Goal: Find specific page/section: Find specific page/section

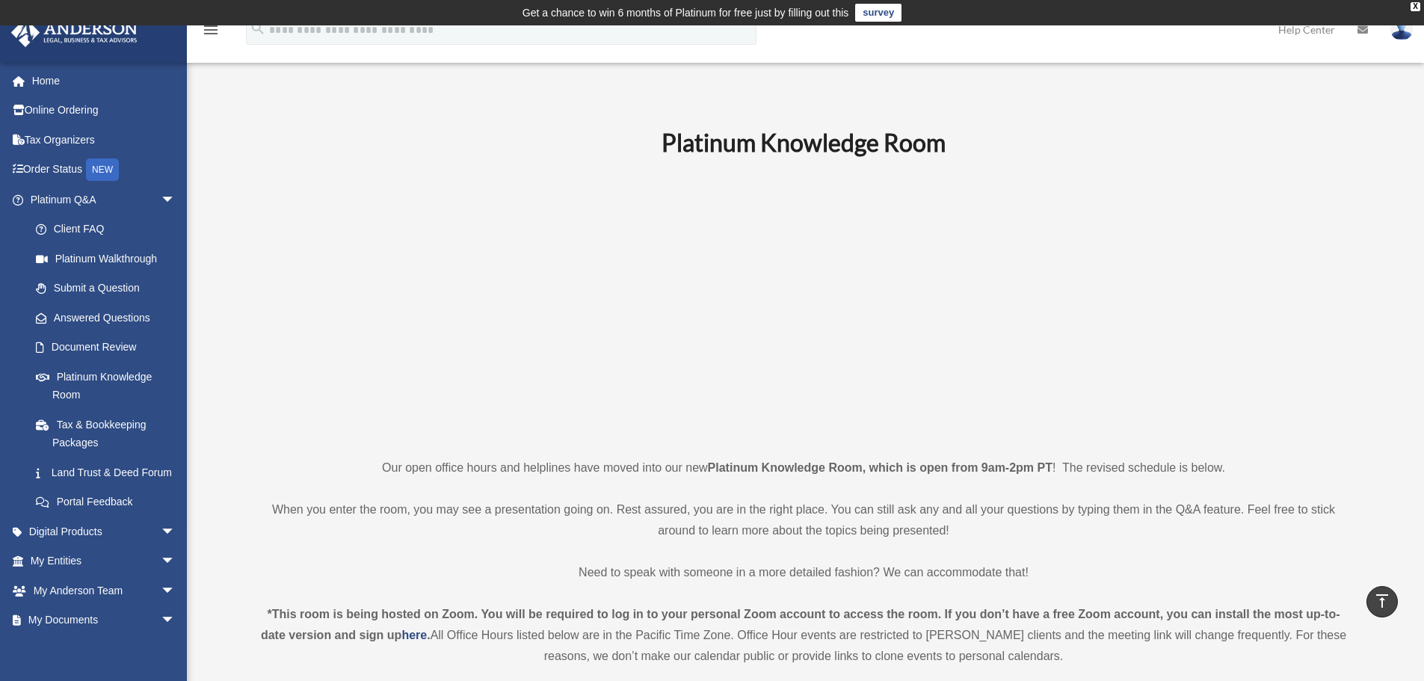
scroll to position [374, 0]
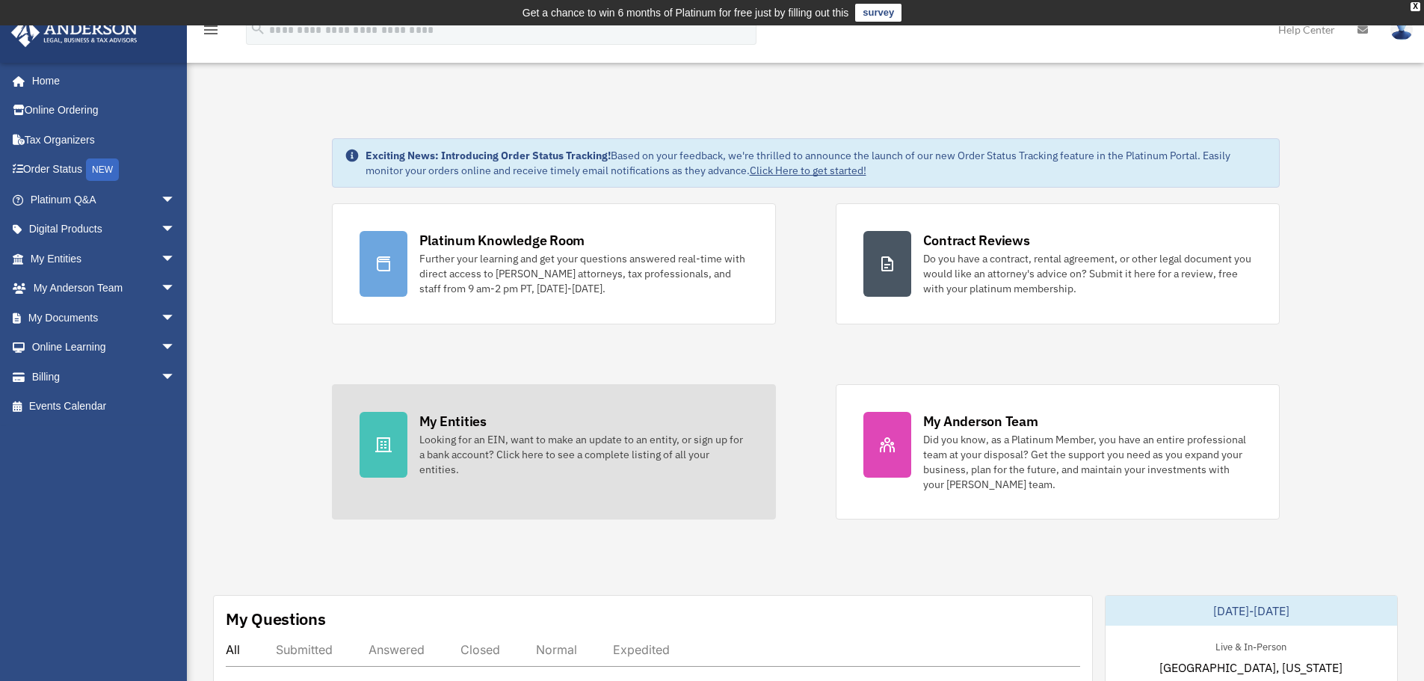
click at [383, 432] on div at bounding box center [383, 445] width 48 height 66
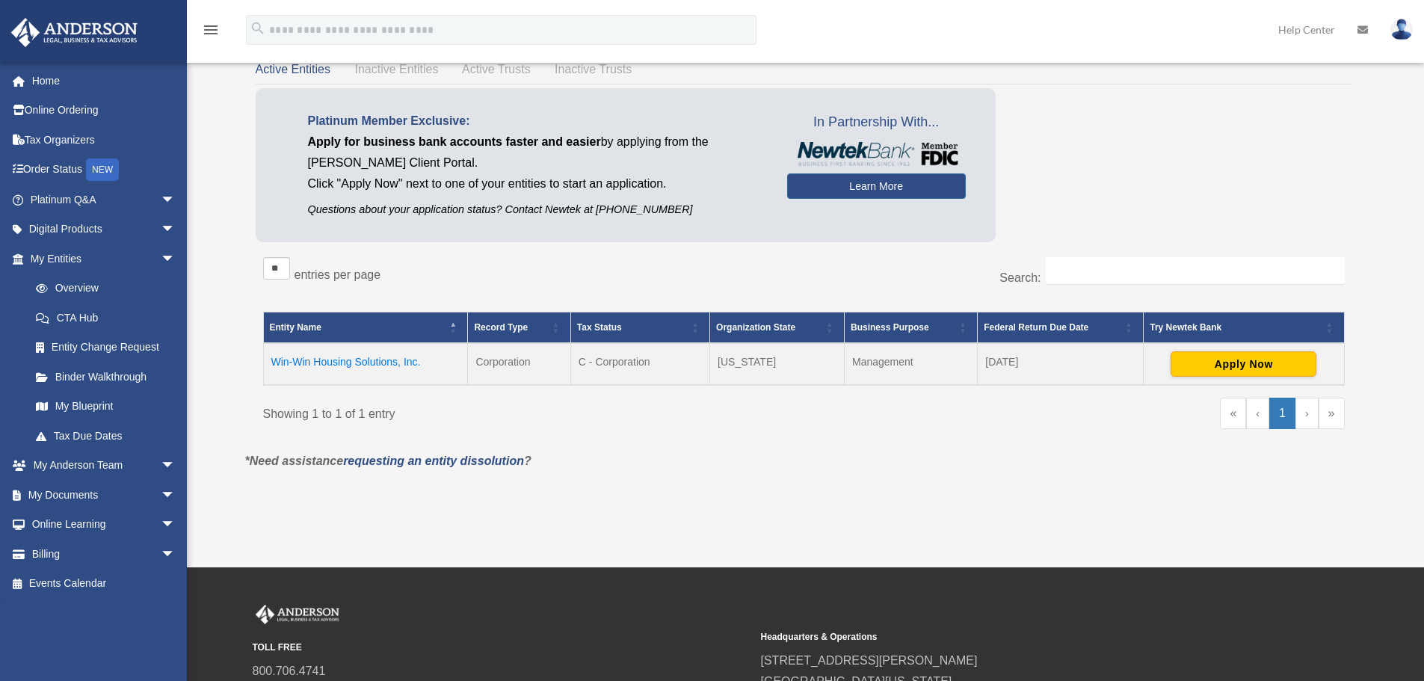
scroll to position [149, 0]
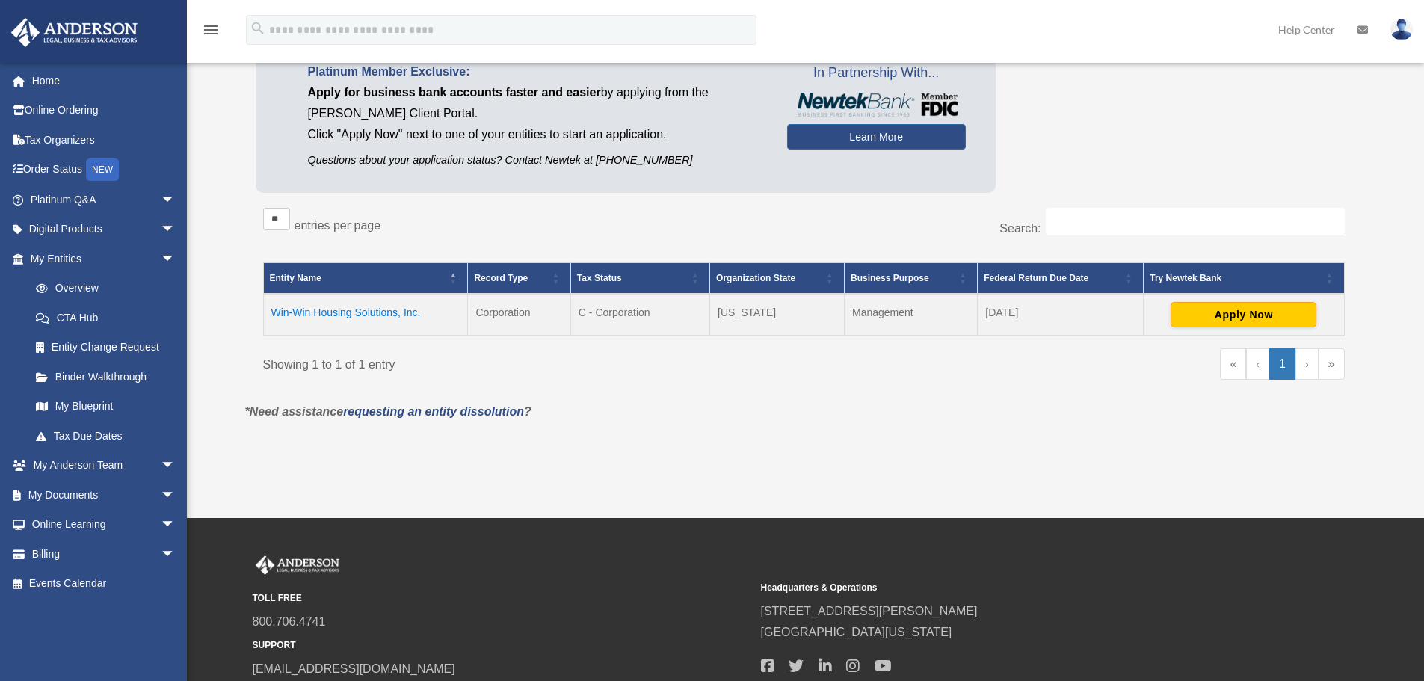
click at [374, 311] on td "Win-Win Housing Solutions, Inc." at bounding box center [365, 315] width 205 height 42
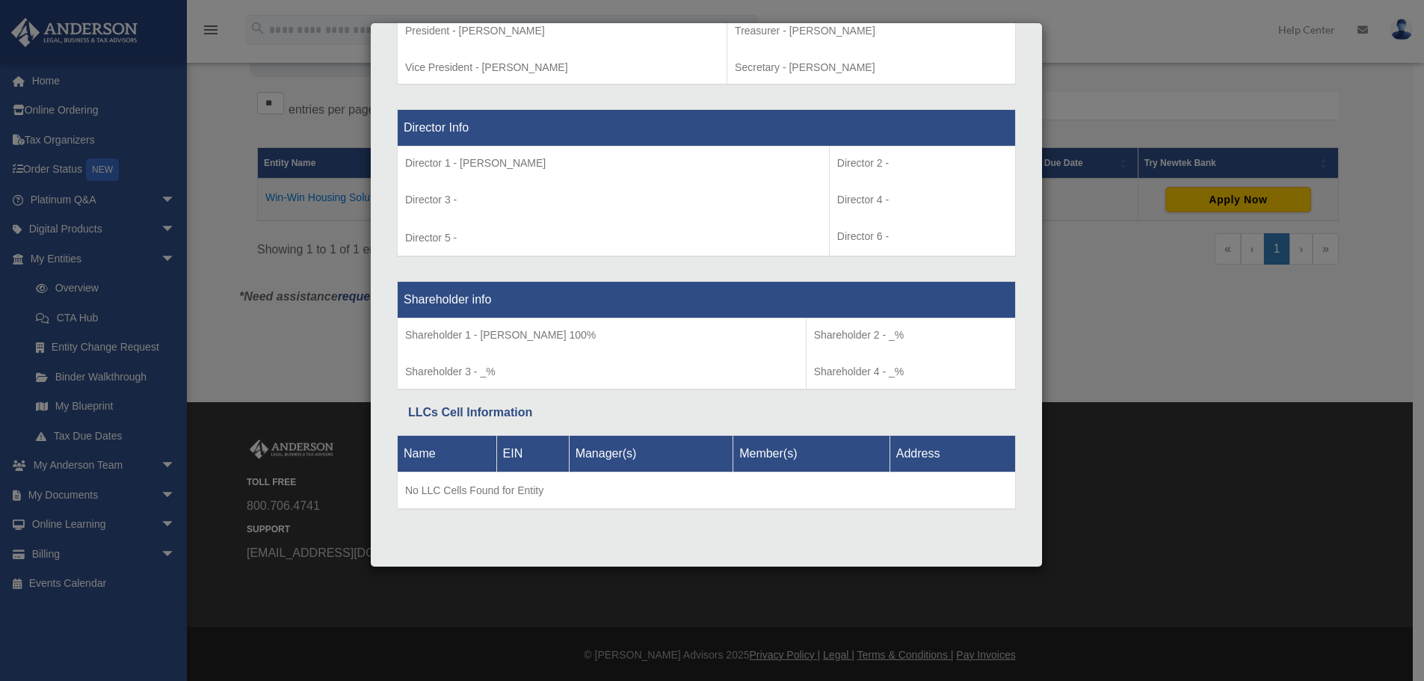
scroll to position [266, 0]
click at [1140, 288] on div "Details × Articles Sent Organizational Date" at bounding box center [712, 340] width 1424 height 681
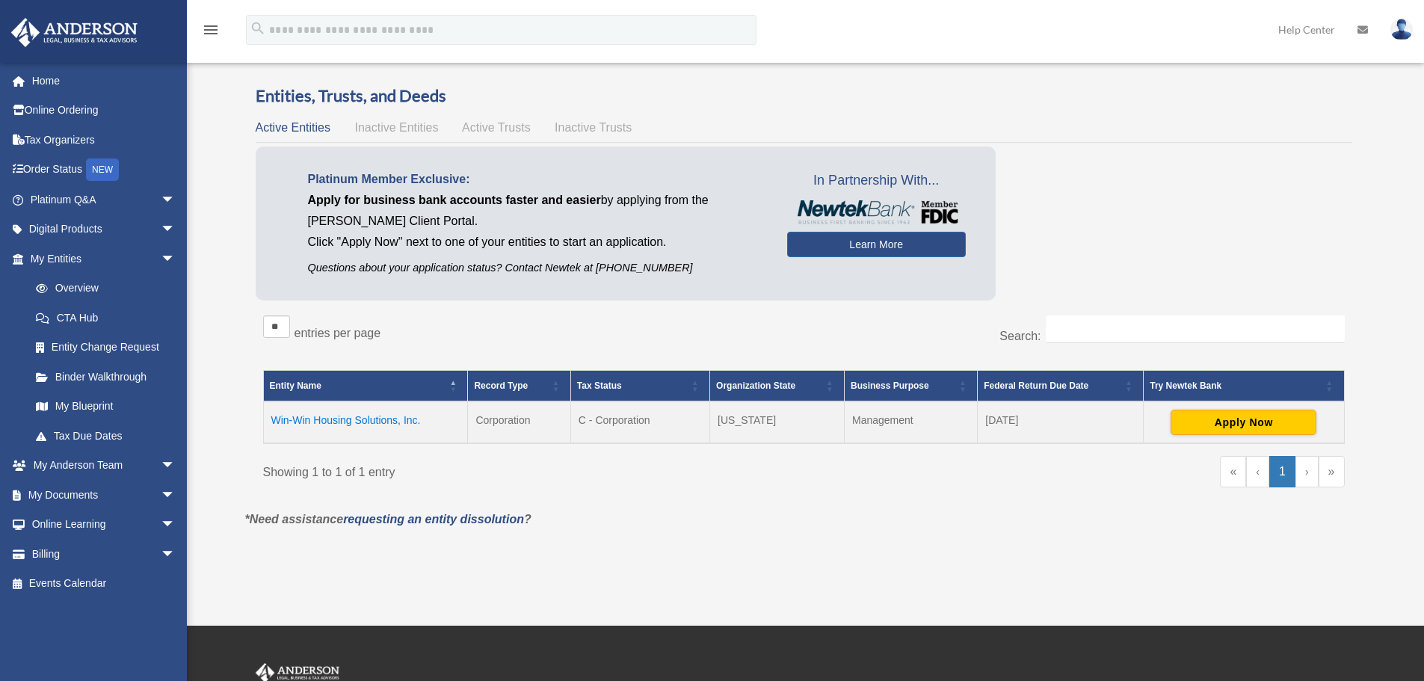
scroll to position [0, 0]
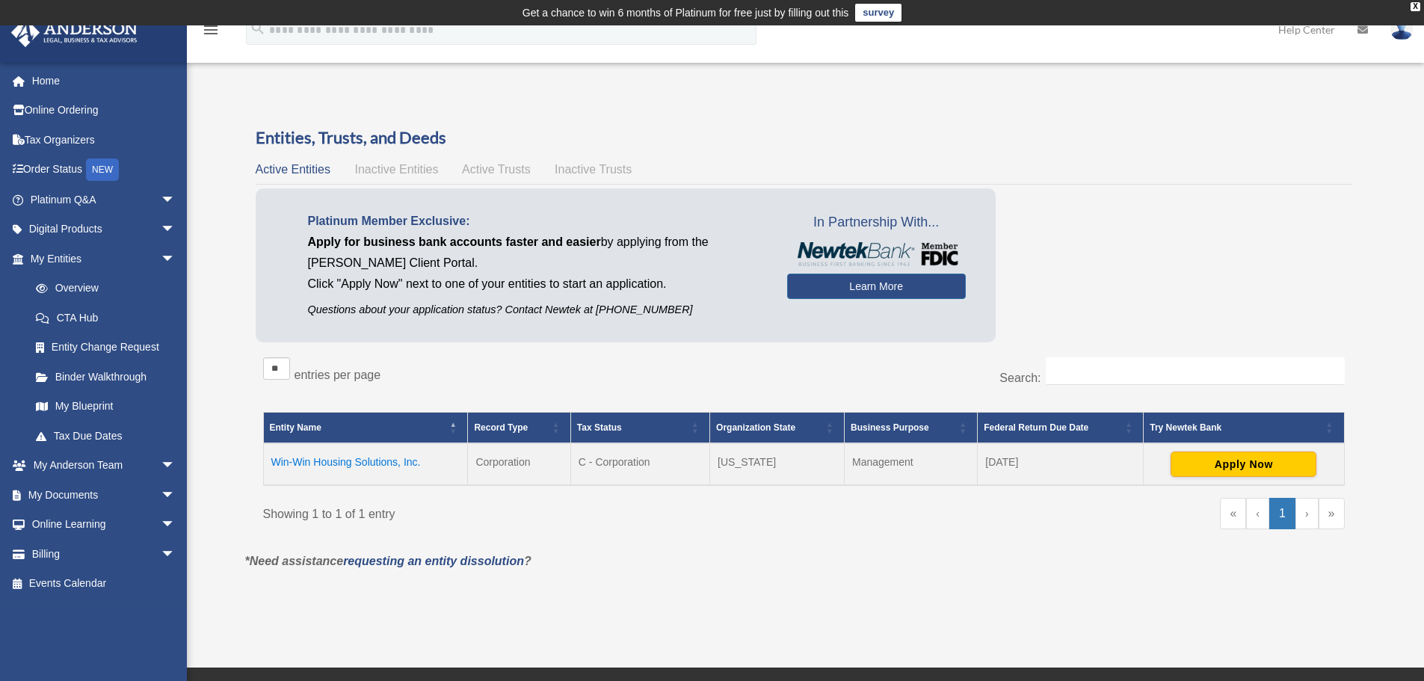
click at [211, 28] on icon "menu" at bounding box center [211, 30] width 18 height 18
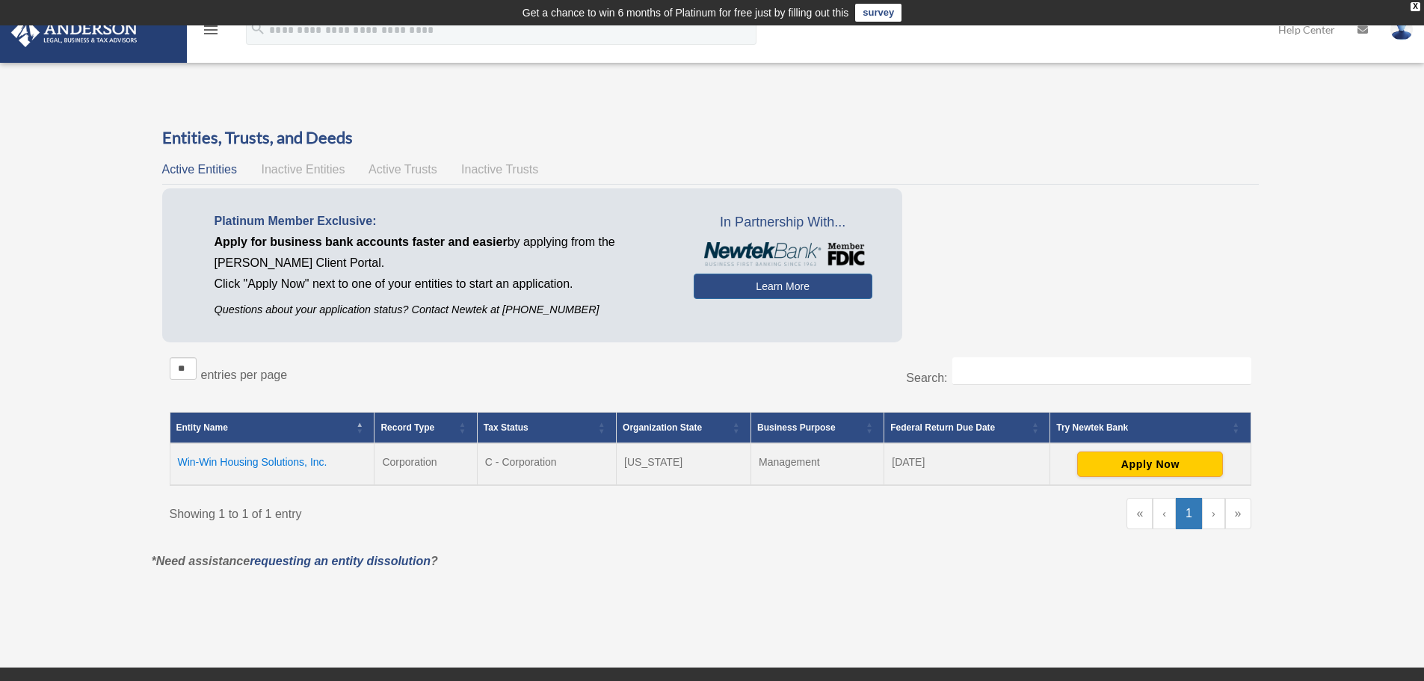
click at [211, 28] on icon "menu" at bounding box center [211, 30] width 18 height 18
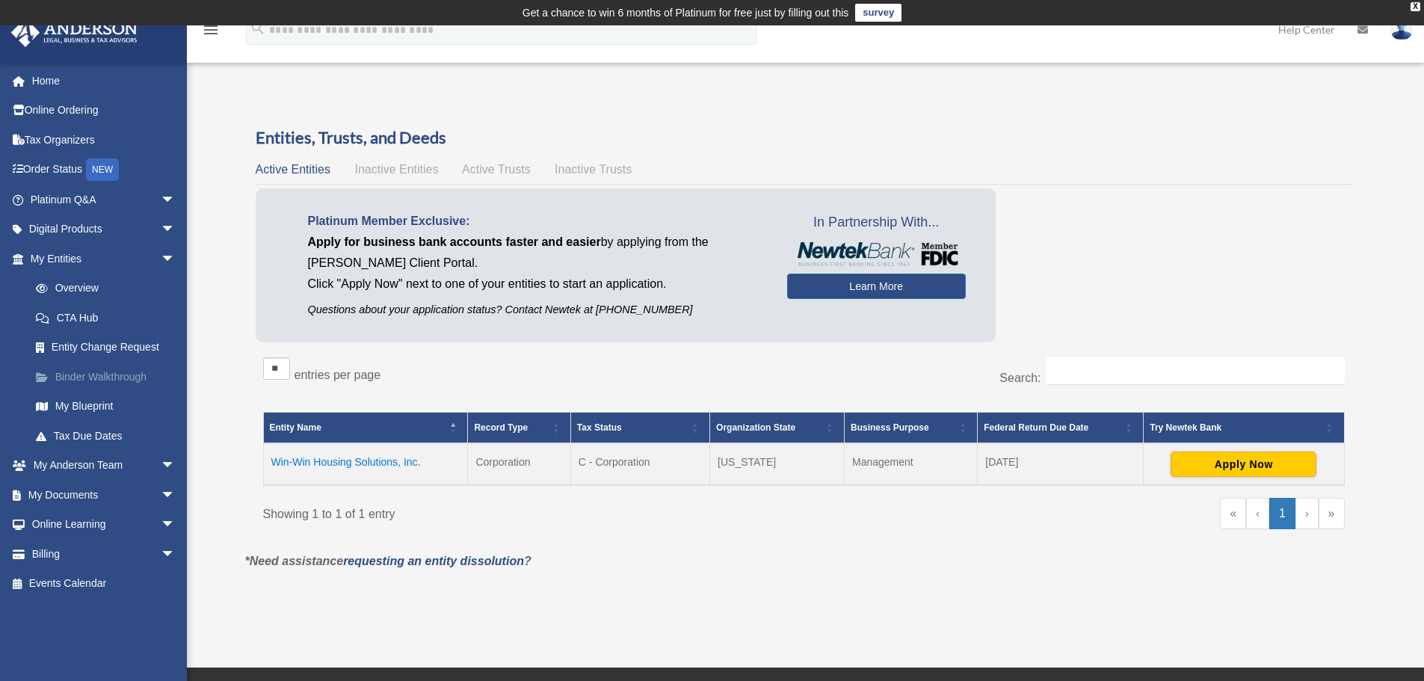
click at [96, 378] on link "Binder Walkthrough" at bounding box center [109, 377] width 177 height 30
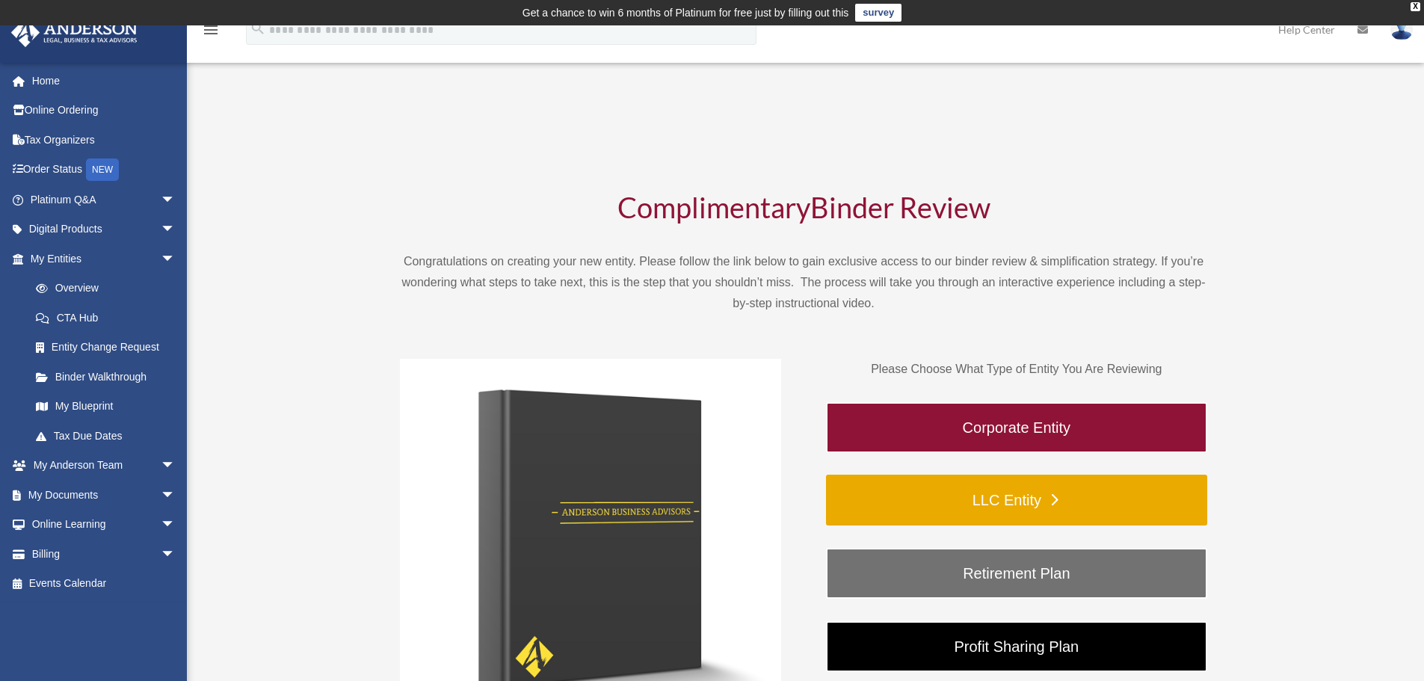
click at [1029, 503] on link "LLC Entity" at bounding box center [1016, 500] width 381 height 51
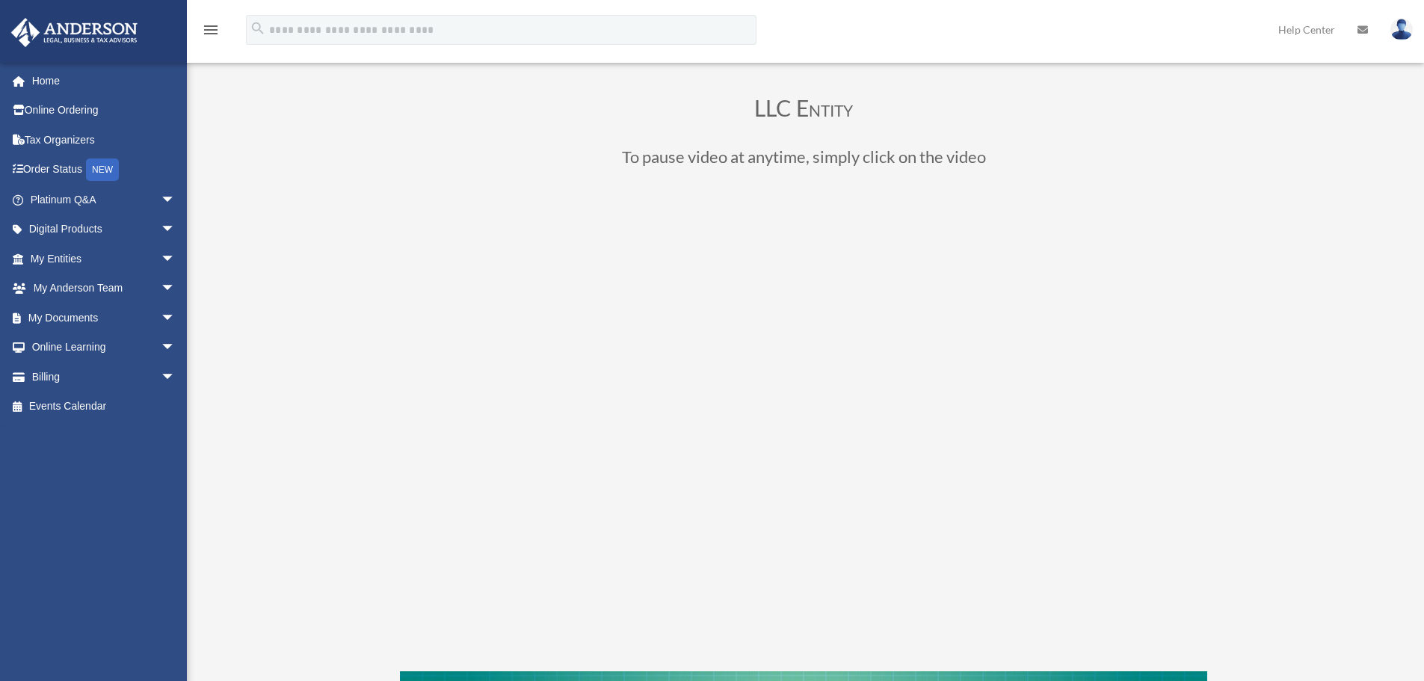
scroll to position [189, 0]
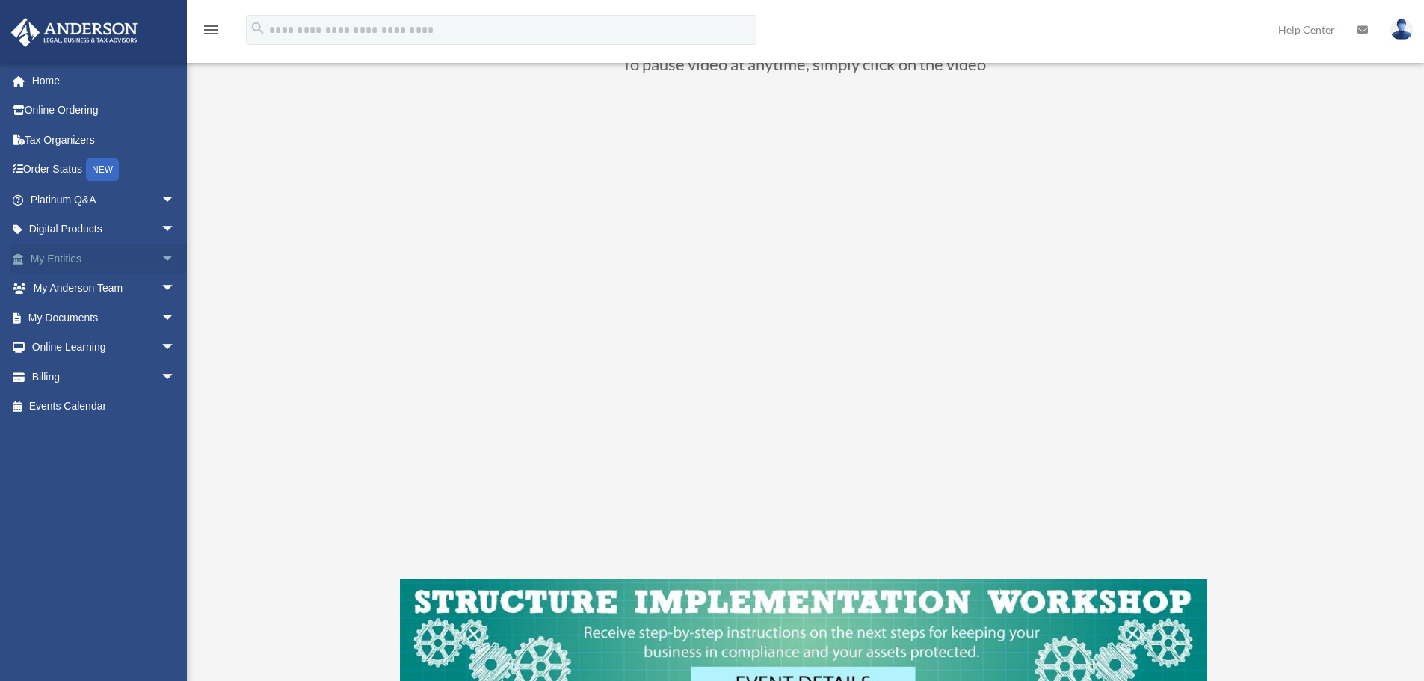
click at [161, 258] on span "arrow_drop_down" at bounding box center [176, 259] width 30 height 31
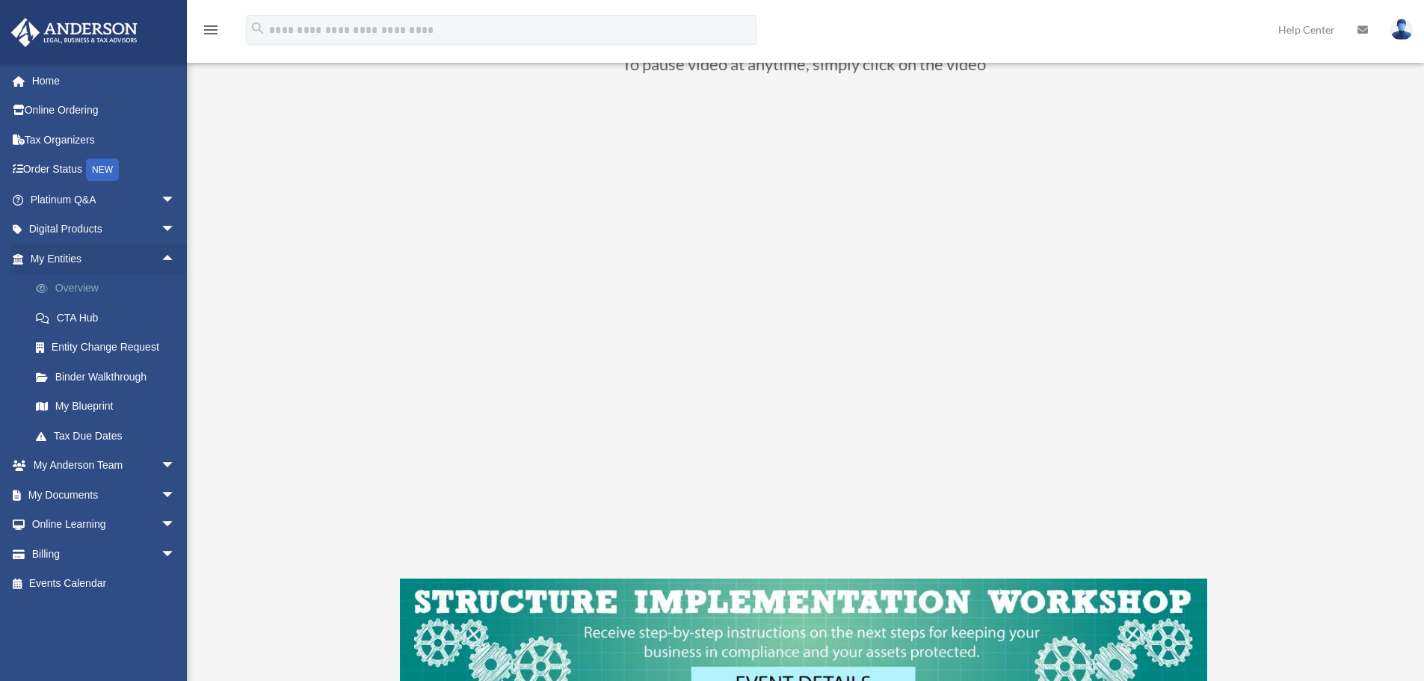
click at [87, 287] on link "Overview" at bounding box center [109, 289] width 177 height 30
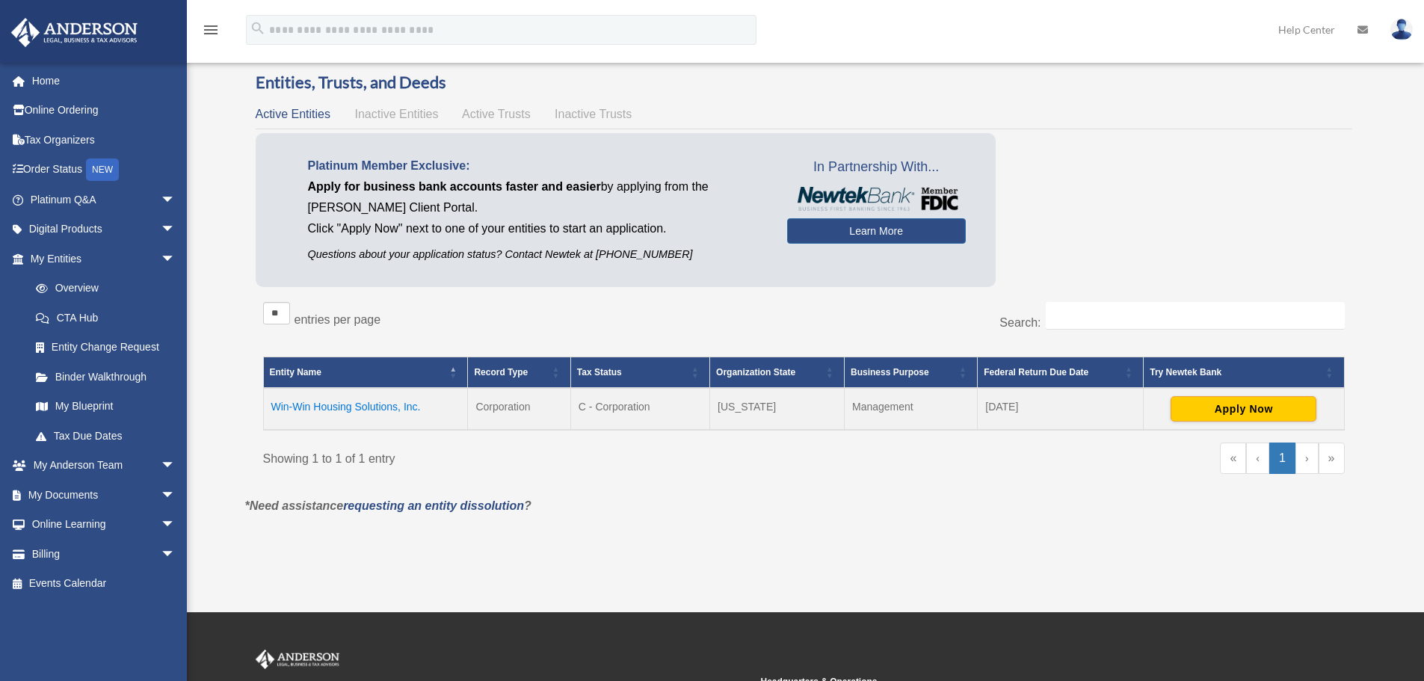
scroll to position [224, 0]
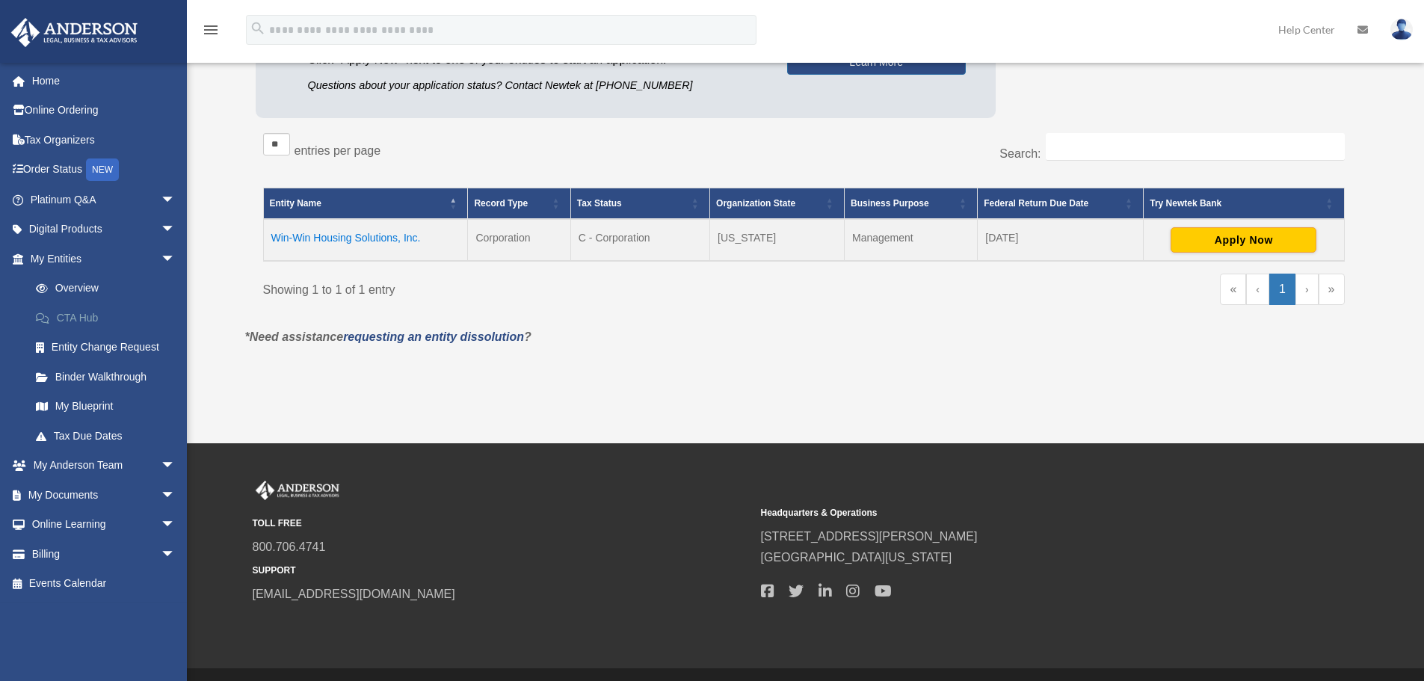
click at [79, 317] on link "CTA Hub" at bounding box center [109, 318] width 177 height 30
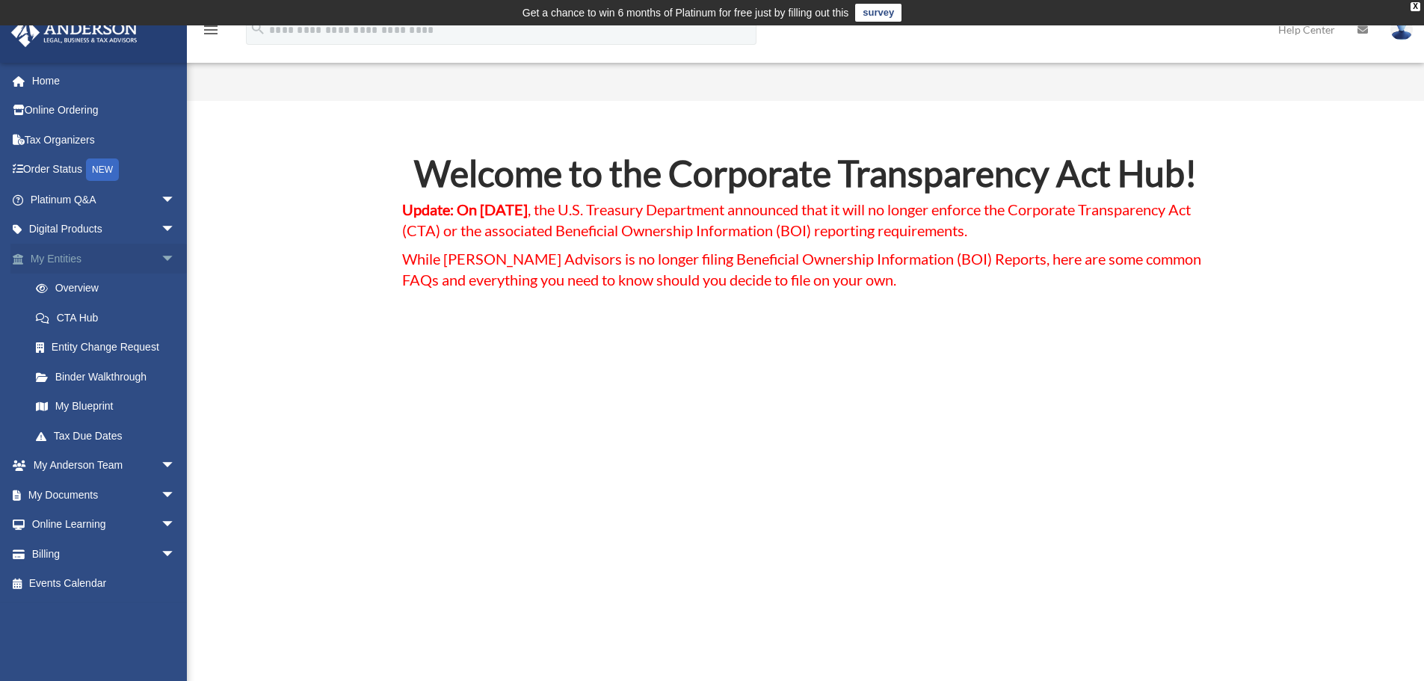
click at [64, 259] on link "My Entities arrow_drop_down" at bounding box center [104, 259] width 188 height 30
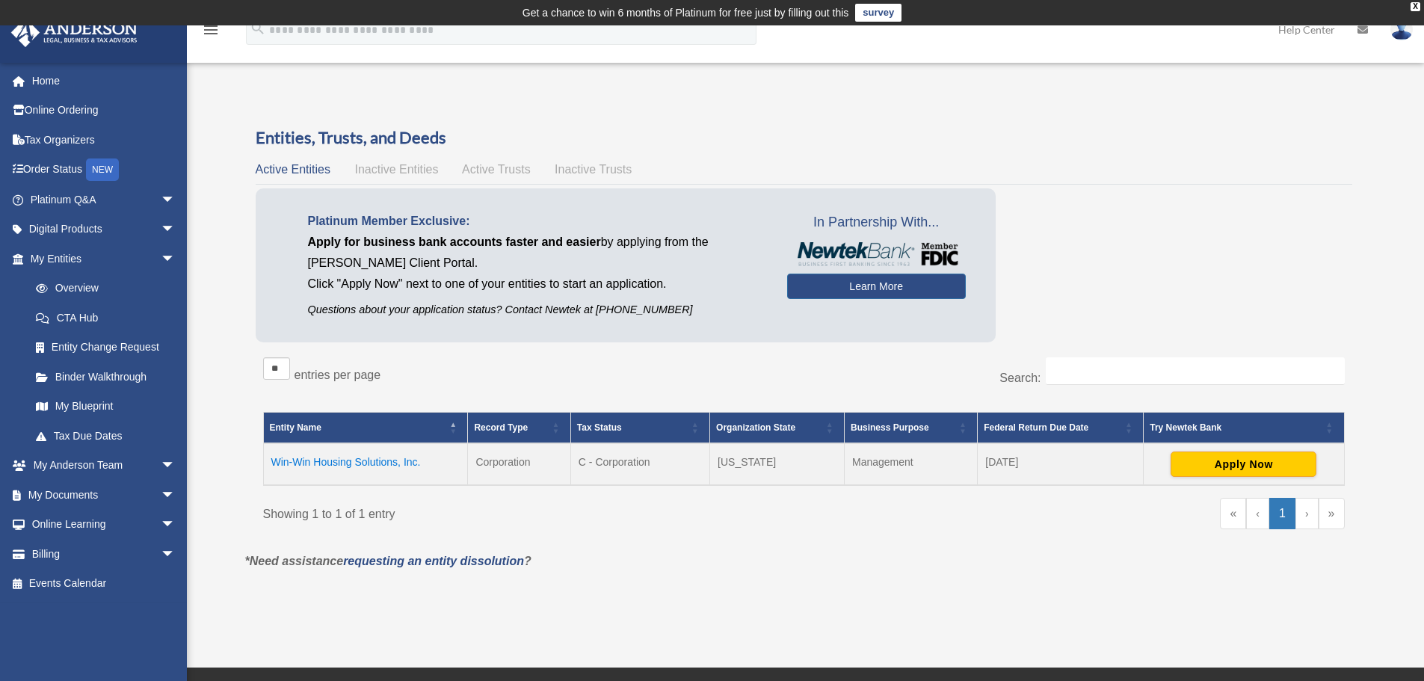
click at [349, 461] on td "Win-Win Housing Solutions, Inc." at bounding box center [365, 464] width 205 height 42
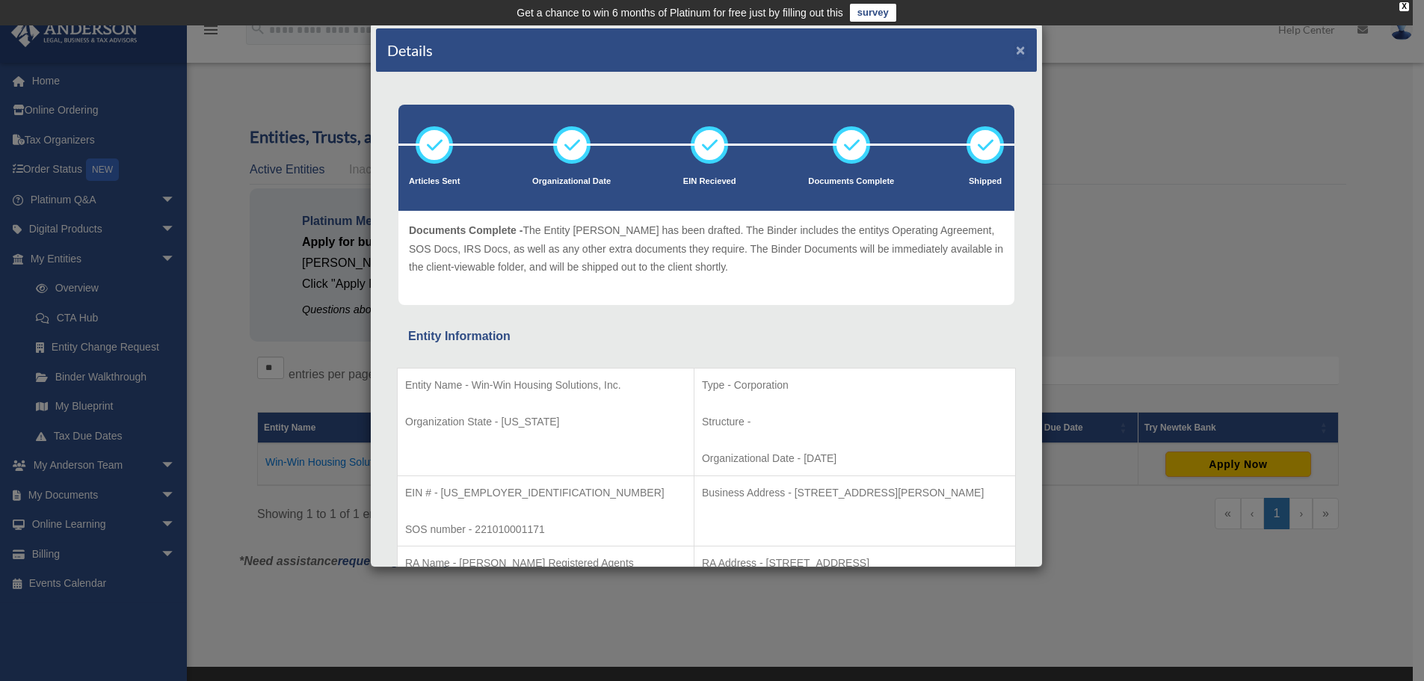
click at [1016, 43] on button "×" at bounding box center [1021, 50] width 10 height 16
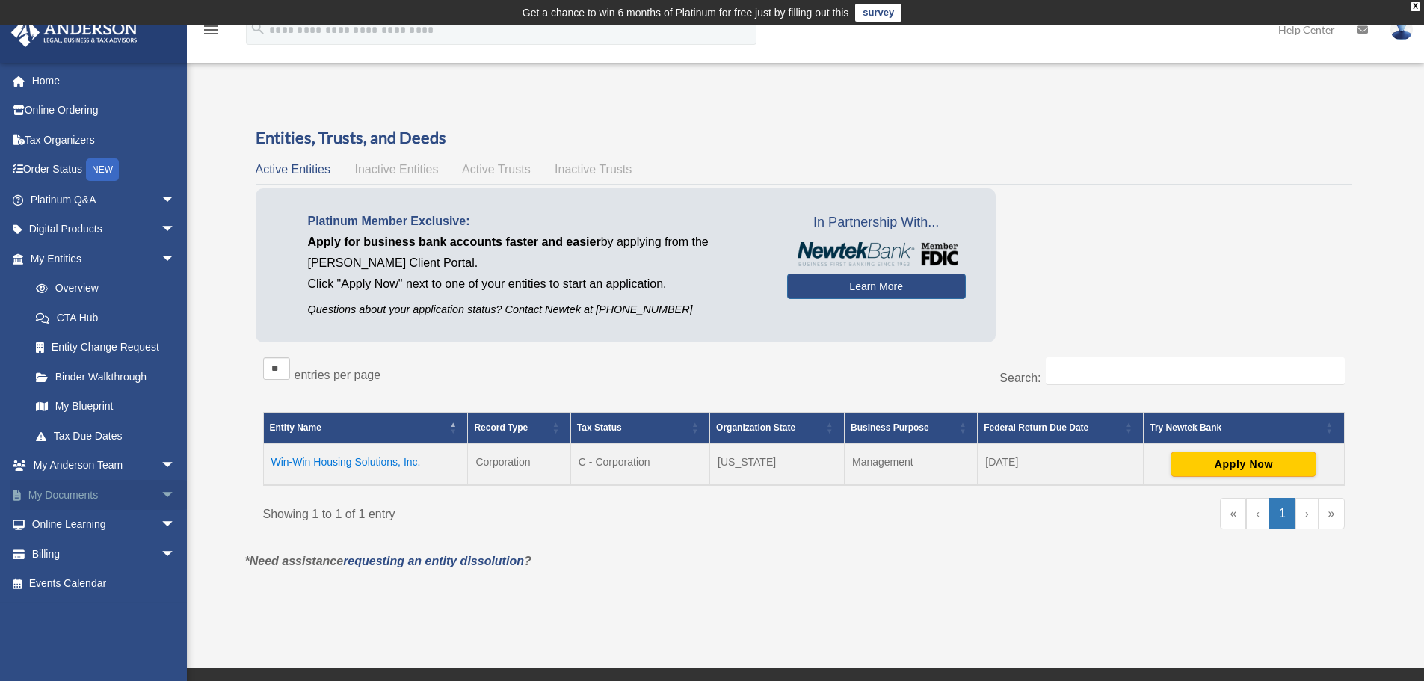
click at [65, 501] on link "My Documents arrow_drop_down" at bounding box center [104, 495] width 188 height 30
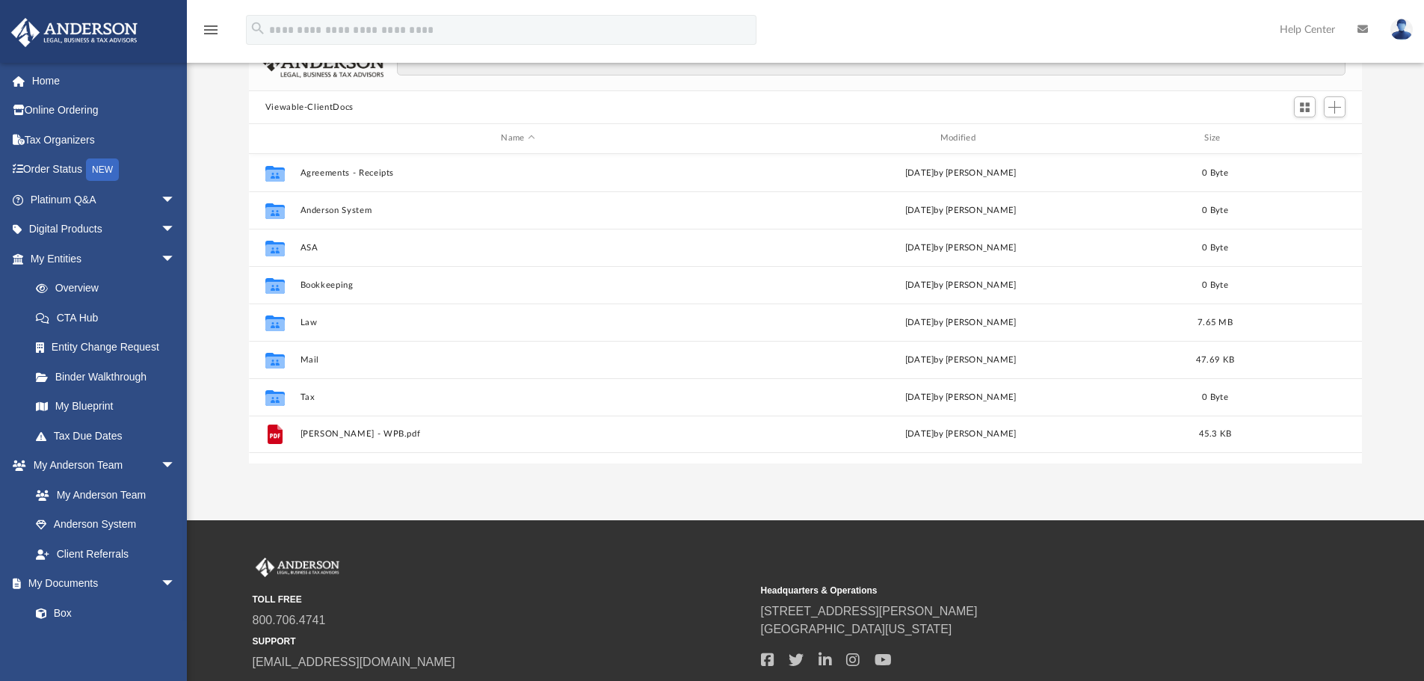
scroll to position [149, 0]
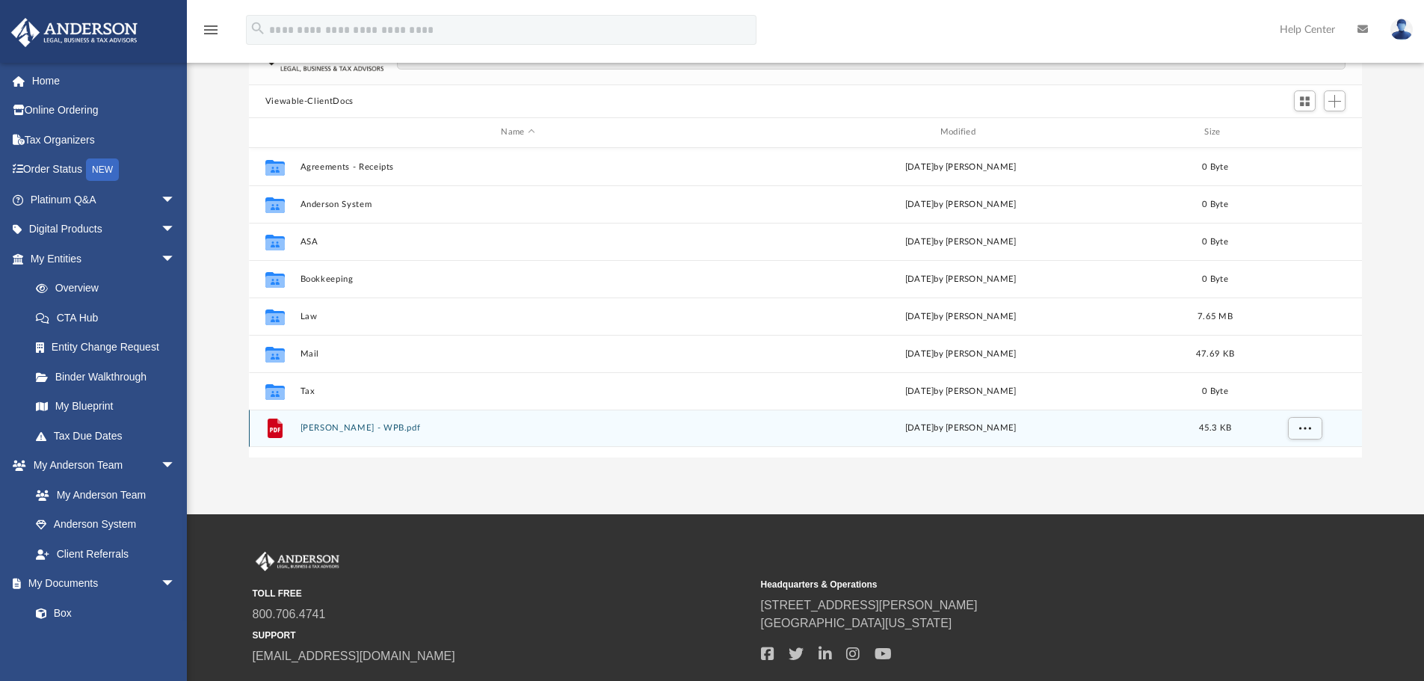
click at [312, 431] on button "[PERSON_NAME] - WPB.pdf" at bounding box center [518, 428] width 436 height 10
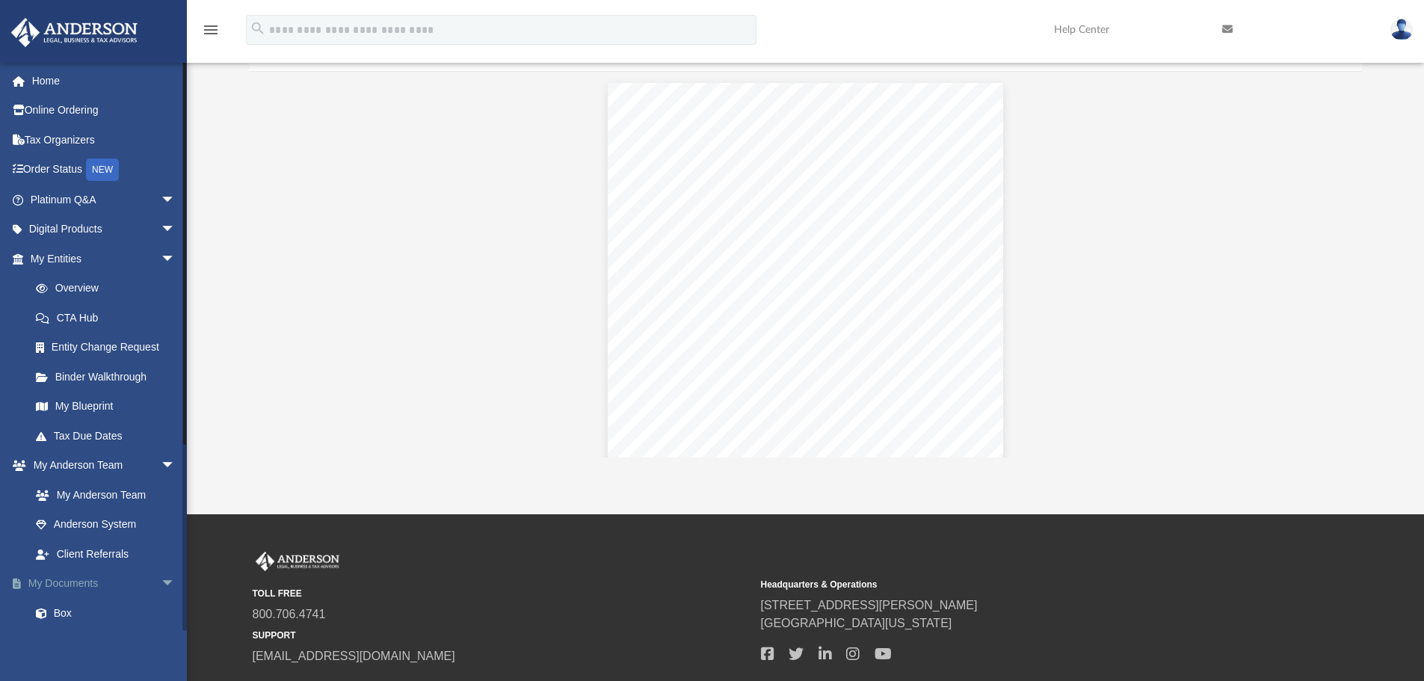
click at [80, 582] on link "My Documents arrow_drop_down" at bounding box center [104, 584] width 188 height 30
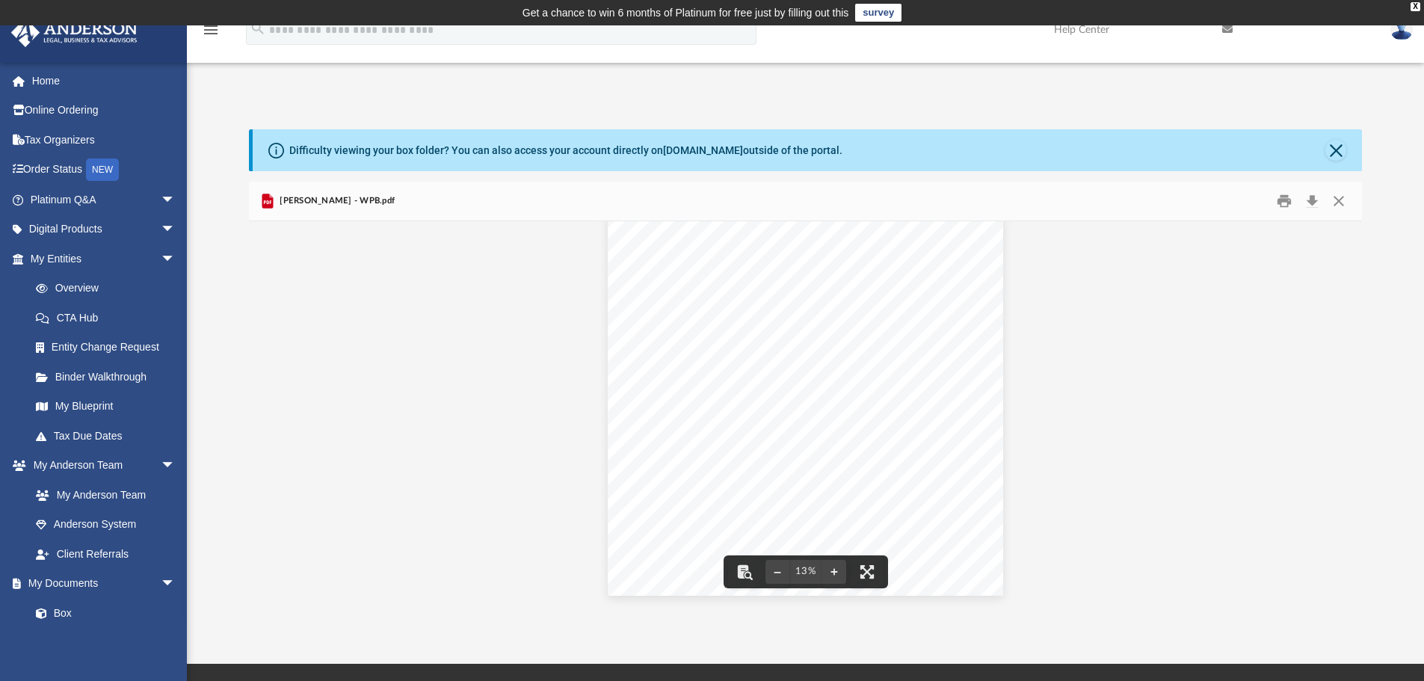
scroll to position [0, 0]
click at [1338, 148] on button "Close" at bounding box center [1335, 150] width 21 height 21
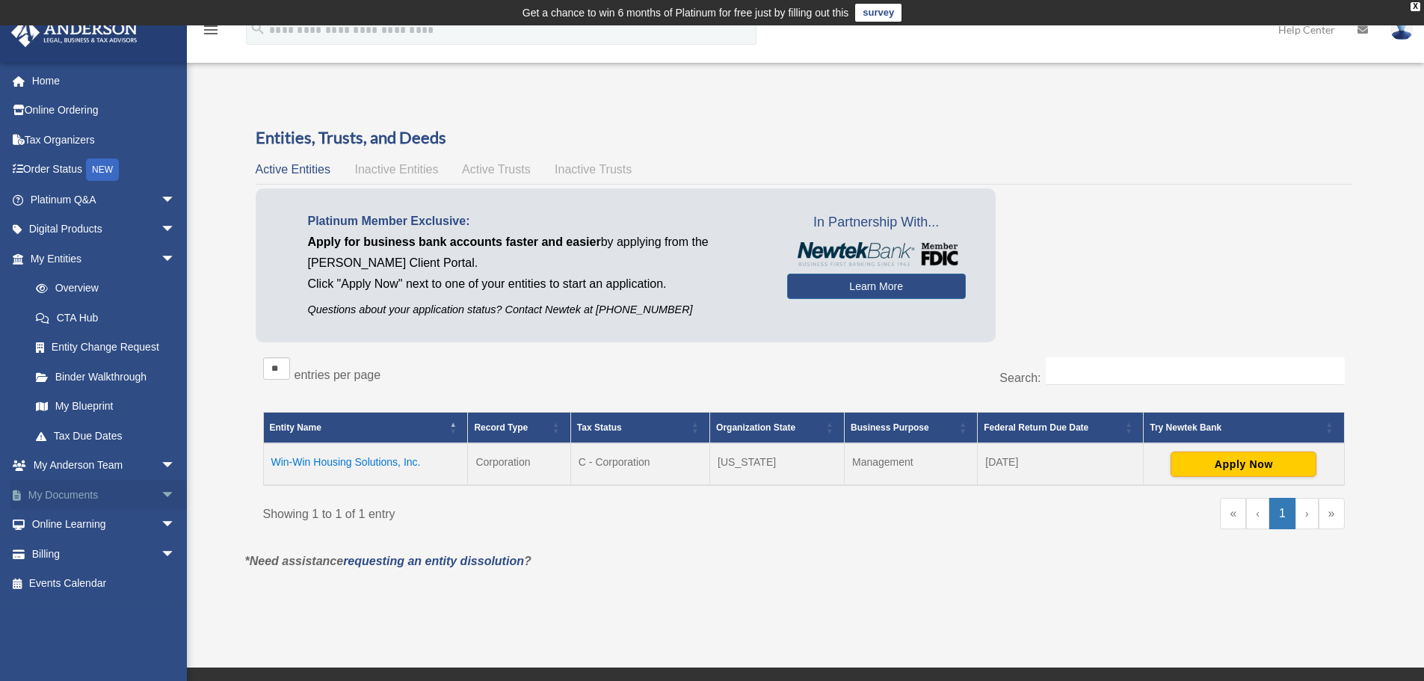
click at [70, 494] on link "My Documents arrow_drop_down" at bounding box center [104, 495] width 188 height 30
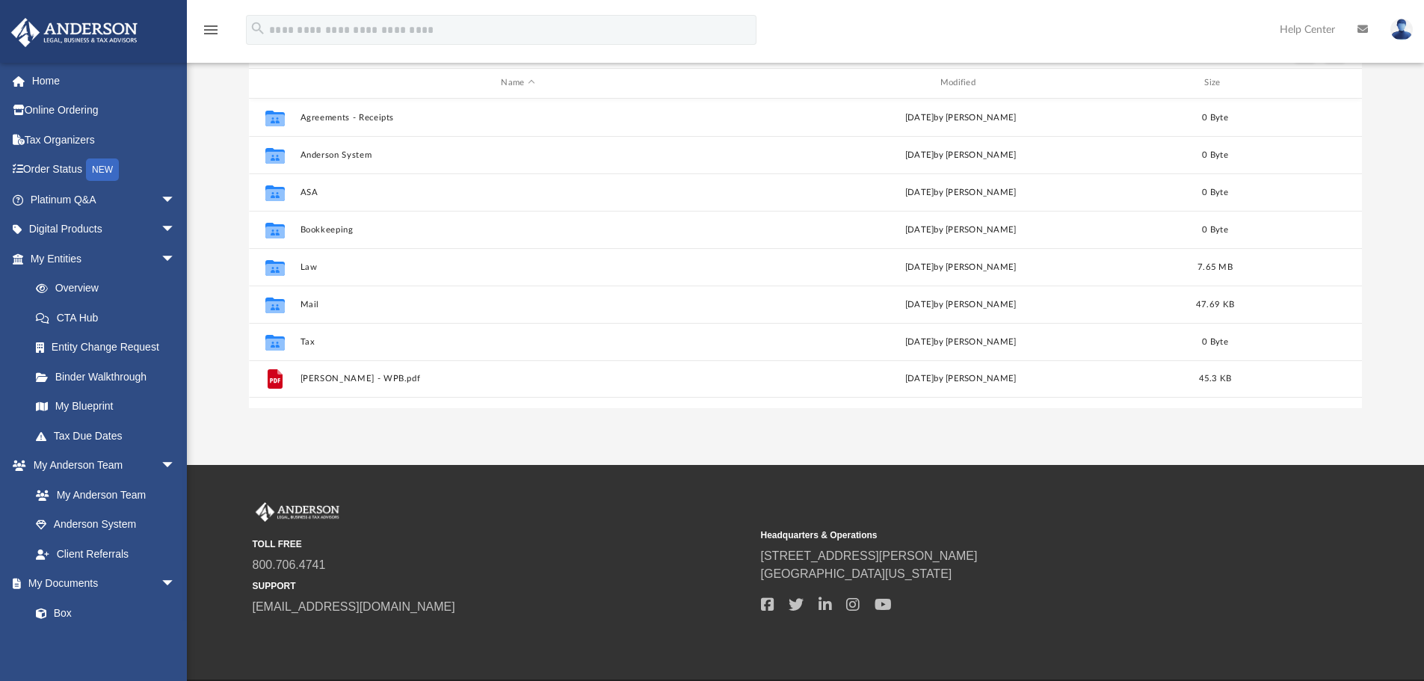
scroll to position [250, 0]
